Goal: Task Accomplishment & Management: Use online tool/utility

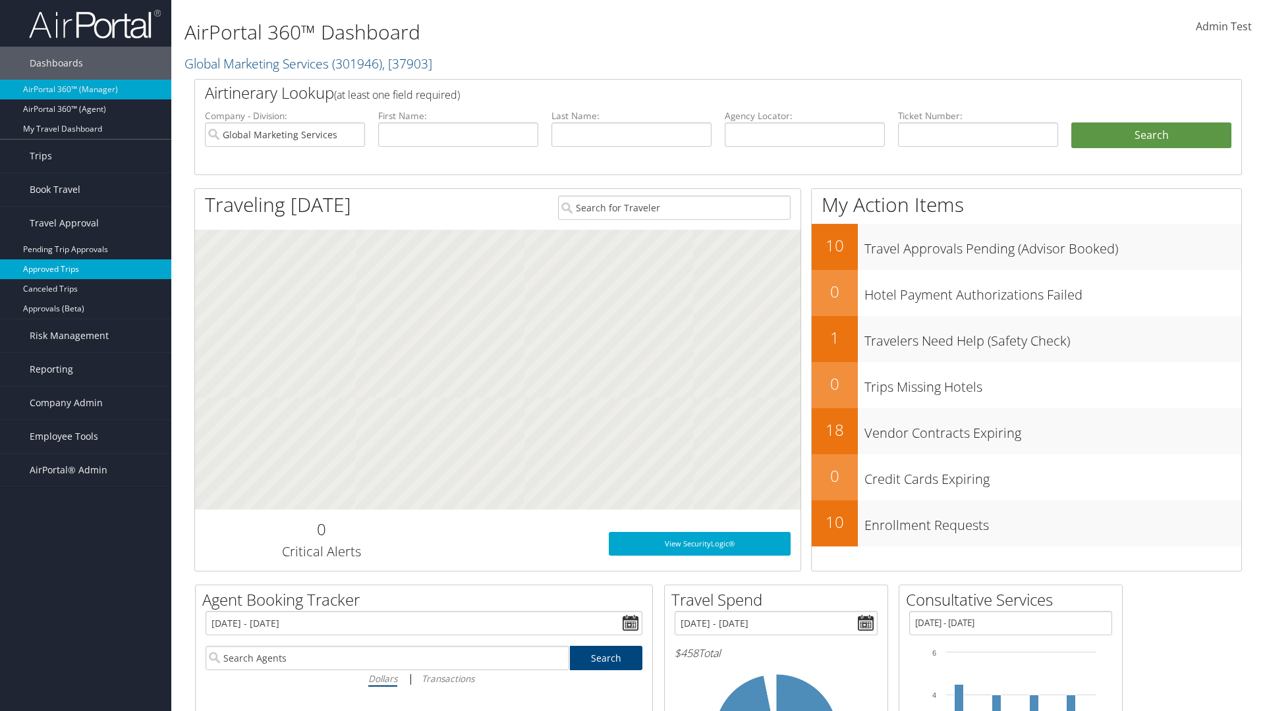
click at [86, 269] on link "Approved Trips" at bounding box center [85, 270] width 171 height 20
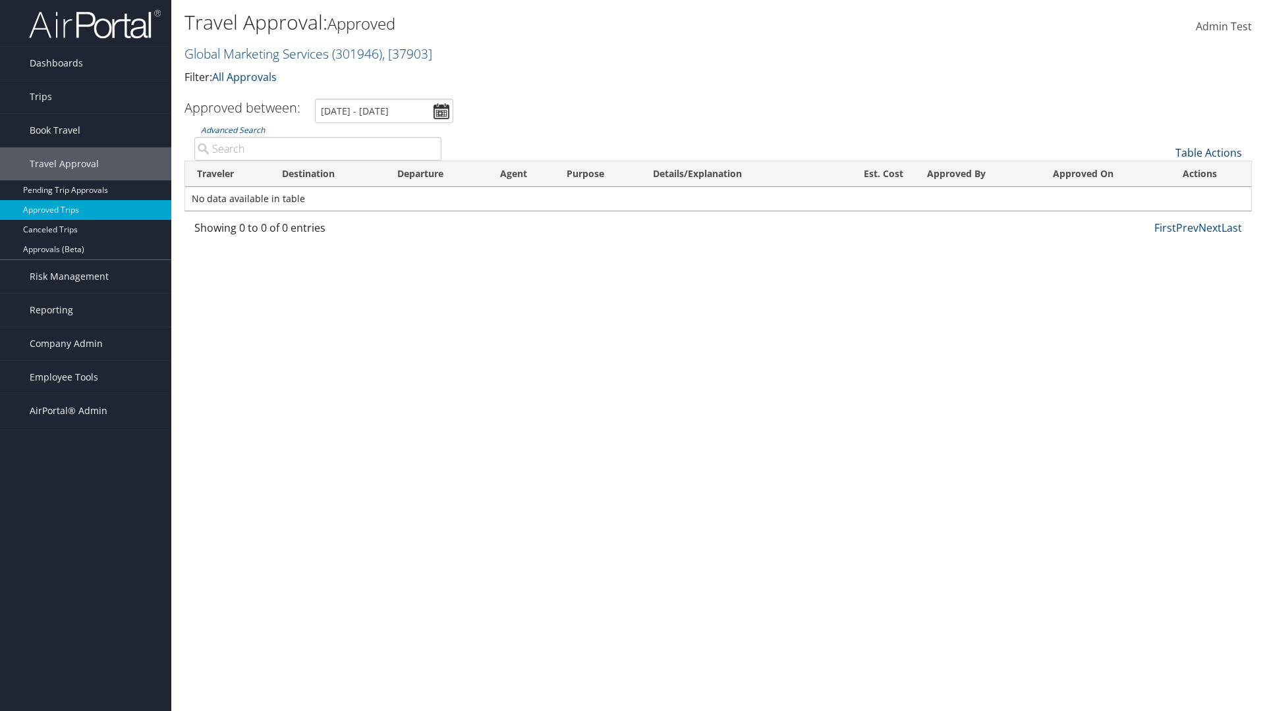
click at [1208, 153] on link "Table Actions" at bounding box center [1208, 153] width 67 height 14
click at [1164, 173] on link "Download Report" at bounding box center [1164, 173] width 173 height 22
click at [1208, 153] on link "Table Actions" at bounding box center [1208, 153] width 67 height 14
click at [1164, 196] on link "Column Visibility" at bounding box center [1164, 195] width 173 height 22
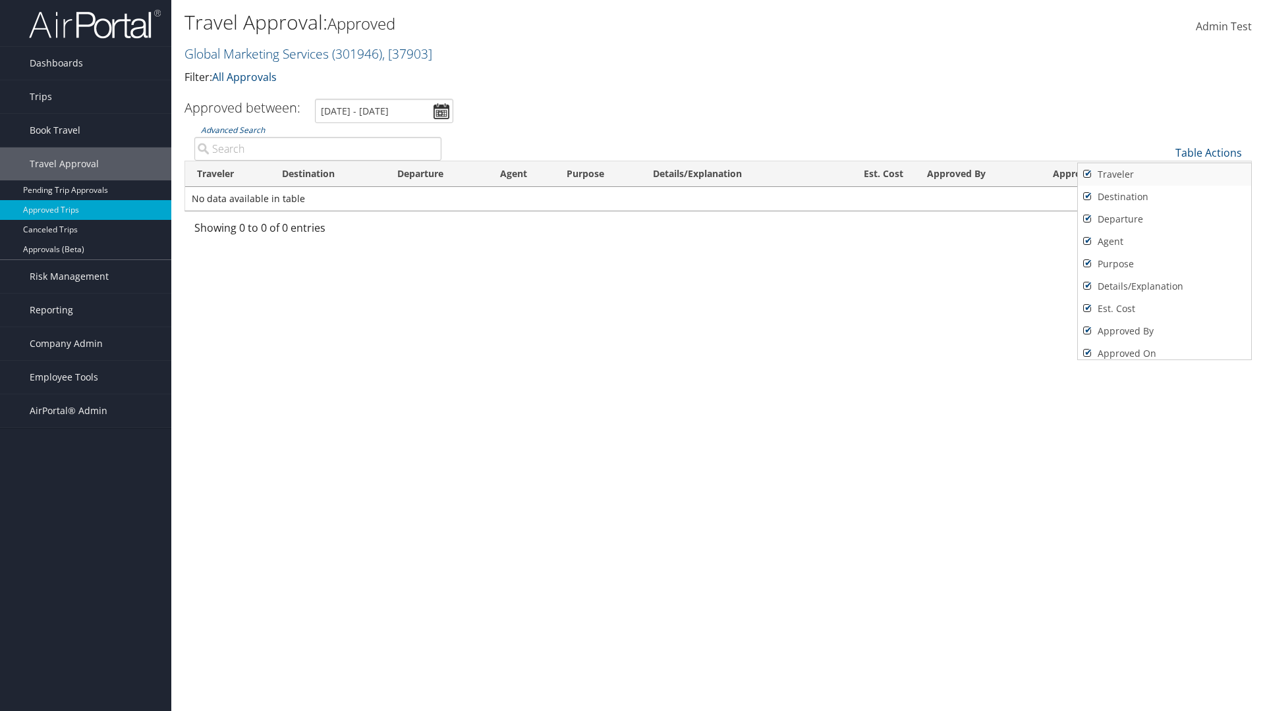
click at [1164, 175] on link "Traveler" at bounding box center [1164, 174] width 173 height 22
click at [1164, 197] on link "Destination" at bounding box center [1164, 197] width 173 height 22
click at [1164, 219] on link "Departure" at bounding box center [1164, 219] width 173 height 22
click at [1164, 242] on link "Agent" at bounding box center [1164, 242] width 173 height 22
click at [1164, 264] on link "Purpose" at bounding box center [1164, 264] width 173 height 22
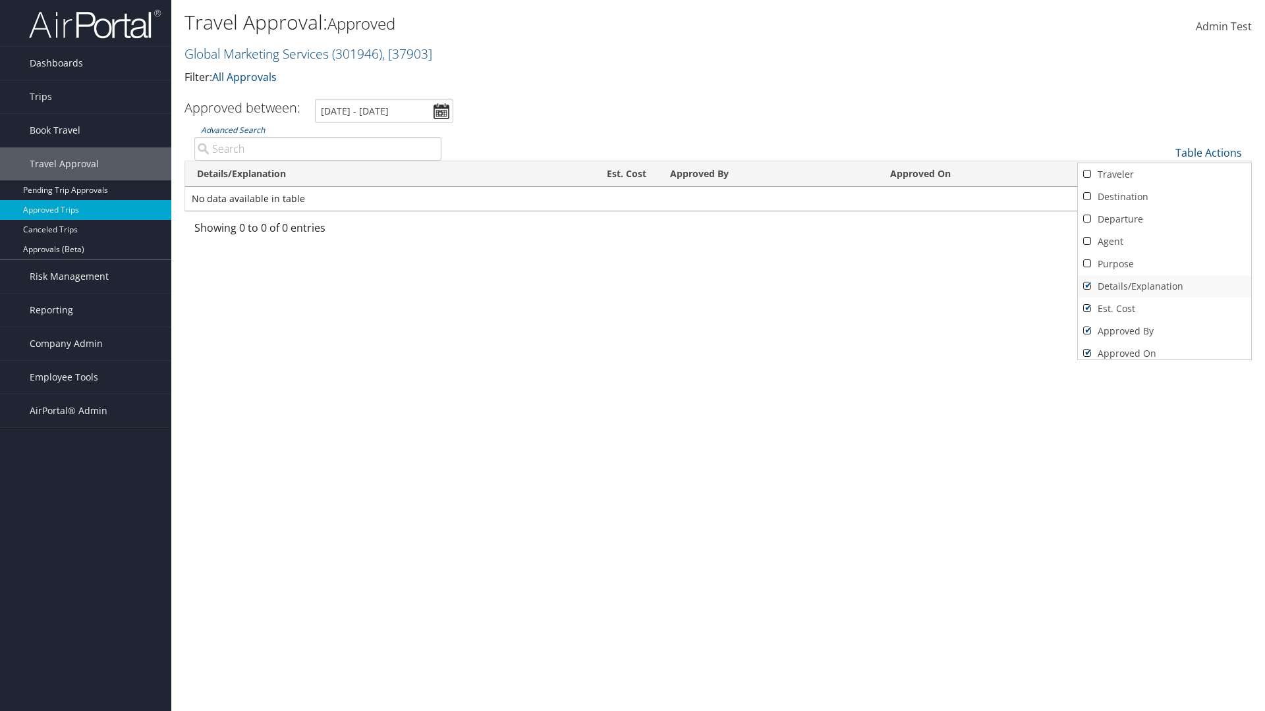
click at [1164, 287] on link "Details/Explanation" at bounding box center [1164, 286] width 173 height 22
click at [1164, 309] on link "Est. Cost" at bounding box center [1164, 309] width 173 height 22
click at [1164, 331] on link "Approved By" at bounding box center [1164, 331] width 173 height 22
click at [1164, 348] on link "Approved On" at bounding box center [1164, 354] width 173 height 22
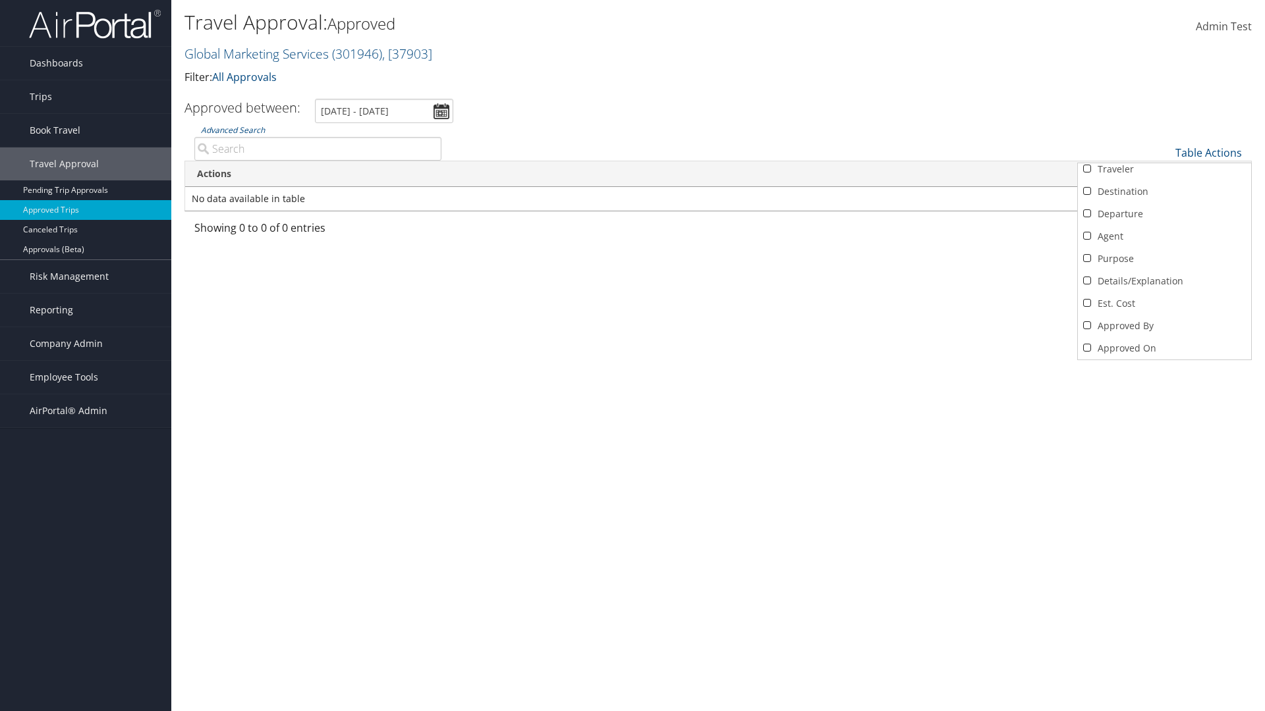
click at [632, 356] on div at bounding box center [632, 355] width 1265 height 711
click at [1208, 146] on link "Table Actions" at bounding box center [1208, 153] width 67 height 14
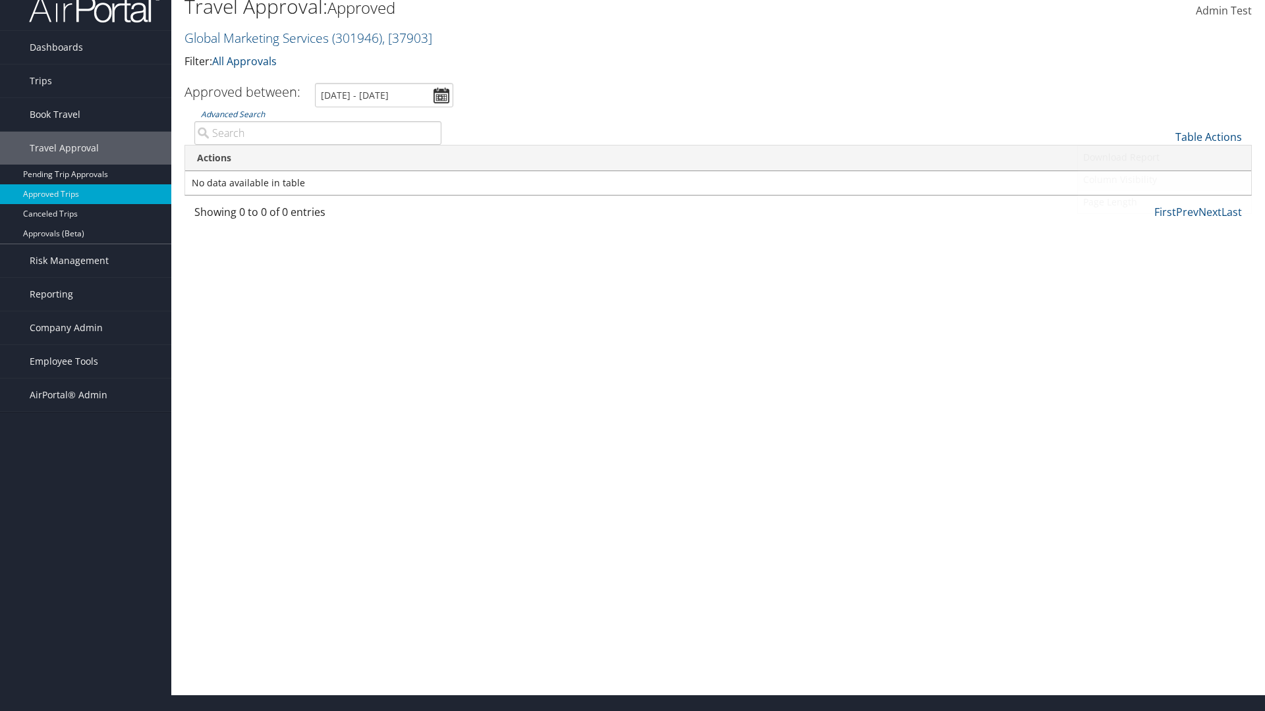
click at [1164, 180] on link "Column Visibility" at bounding box center [1164, 180] width 173 height 22
click at [1164, 159] on link "Traveler" at bounding box center [1164, 159] width 173 height 22
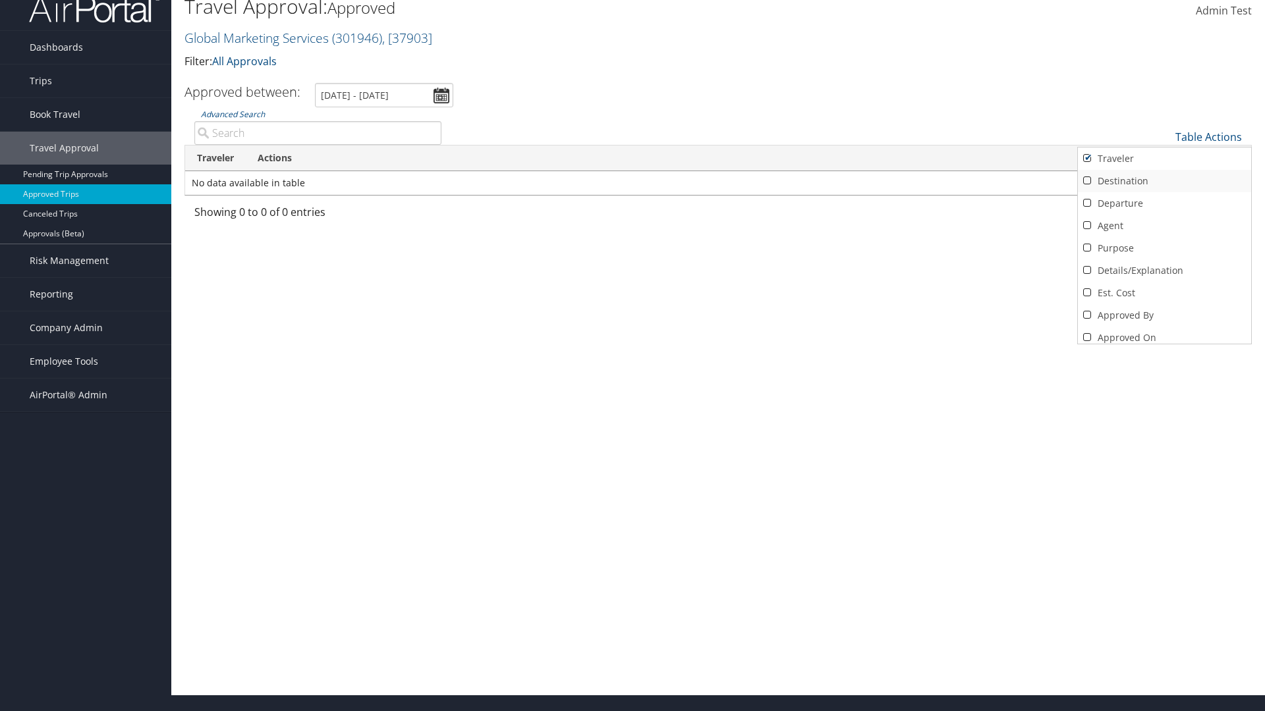
click at [1164, 181] on link "Destination" at bounding box center [1164, 181] width 173 height 22
click at [1164, 204] on link "Departure" at bounding box center [1164, 203] width 173 height 22
click at [1164, 226] on link "Agent" at bounding box center [1164, 226] width 173 height 22
click at [1164, 248] on link "Purpose" at bounding box center [1164, 248] width 173 height 22
click at [1164, 271] on link "Details/Explanation" at bounding box center [1164, 271] width 173 height 22
